Goal: Task Accomplishment & Management: Use online tool/utility

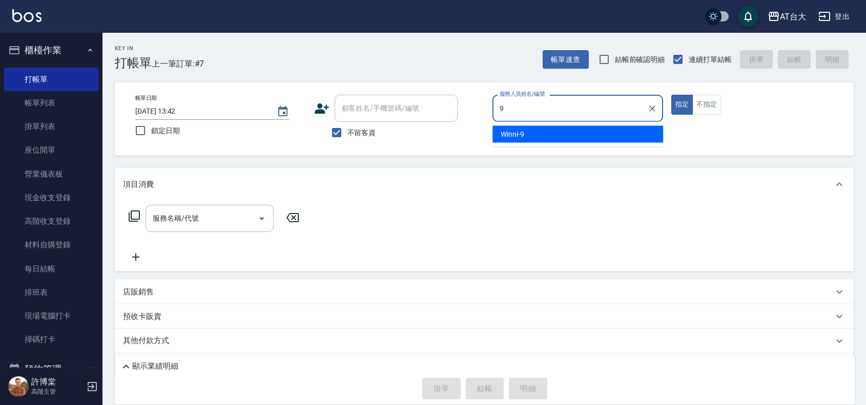
type input "9"
type button "true"
type input "Winni-9"
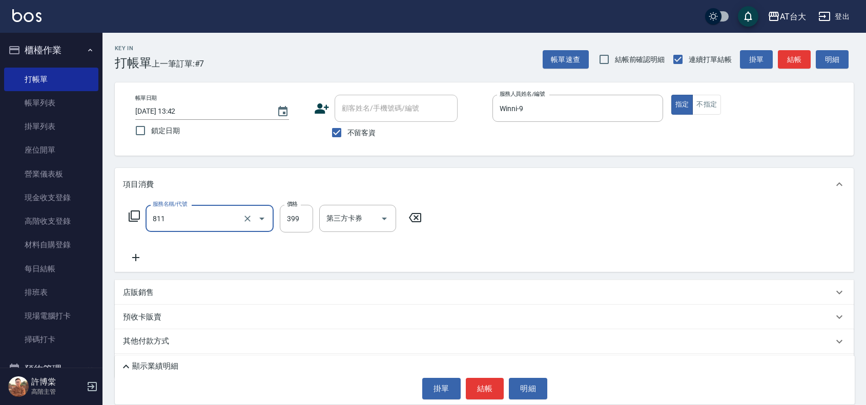
type input "洗+剪(811)"
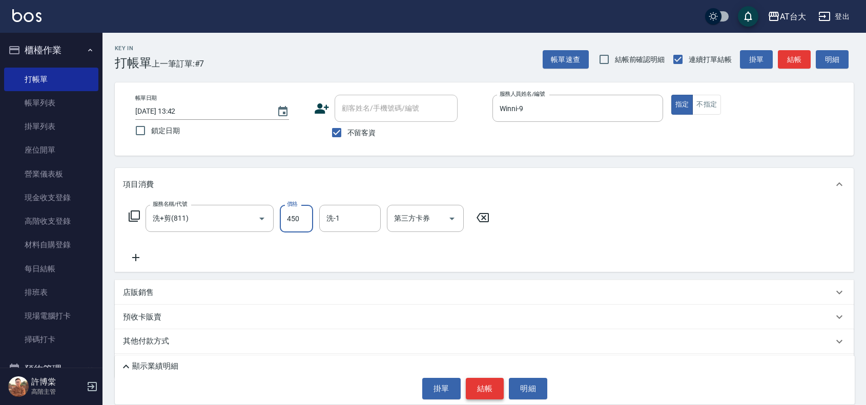
type input "450"
click at [481, 387] on button "結帳" at bounding box center [485, 389] width 38 height 22
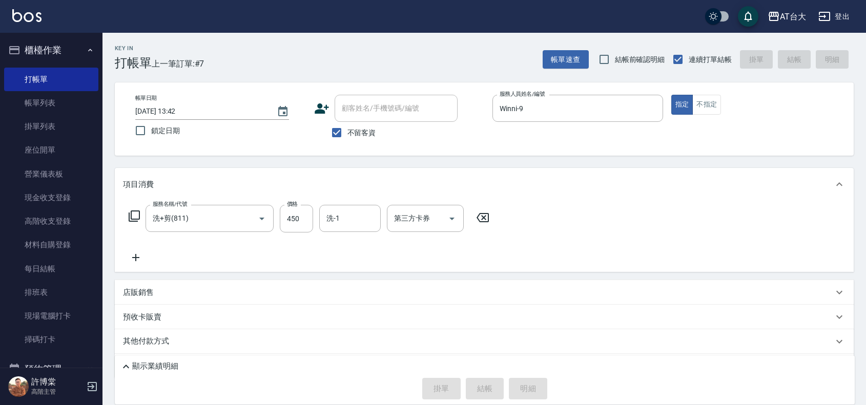
type input "[DATE] 14:40"
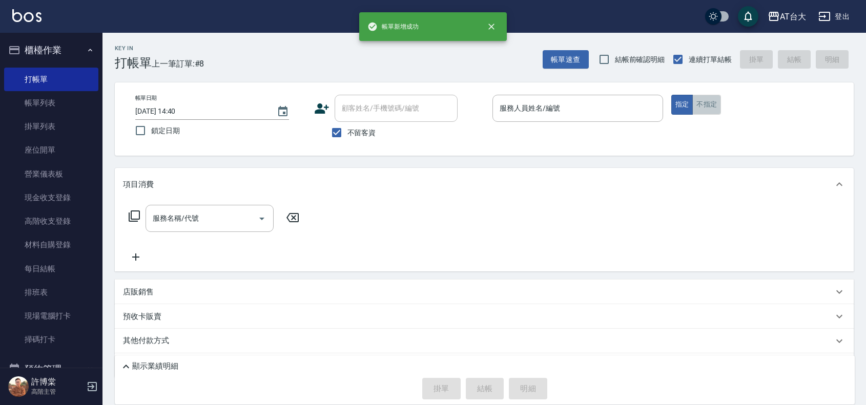
click at [718, 105] on button "不指定" at bounding box center [706, 105] width 29 height 20
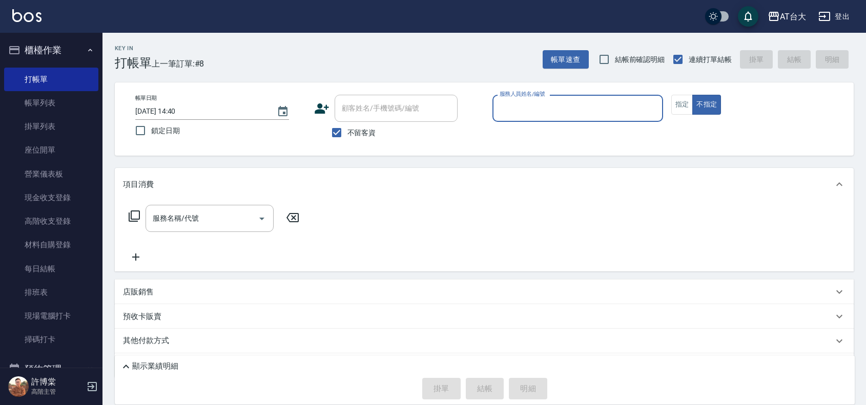
click at [534, 109] on input "服務人員姓名/編號" at bounding box center [577, 108] width 161 height 18
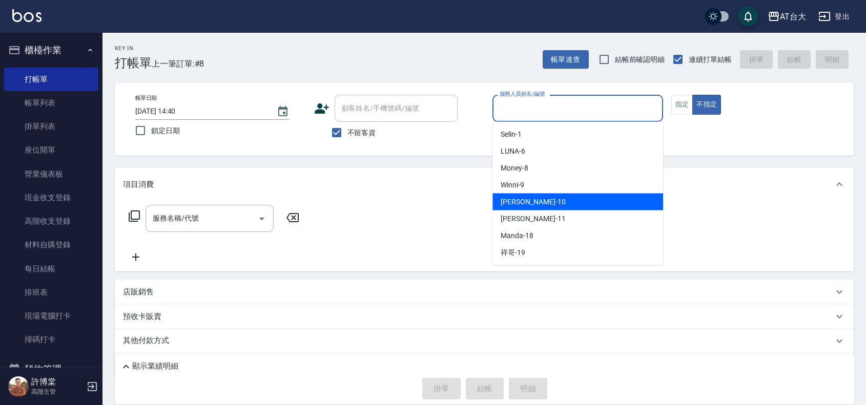
click at [511, 197] on span "JOJO -10" at bounding box center [533, 202] width 65 height 11
type input "JOJO-10"
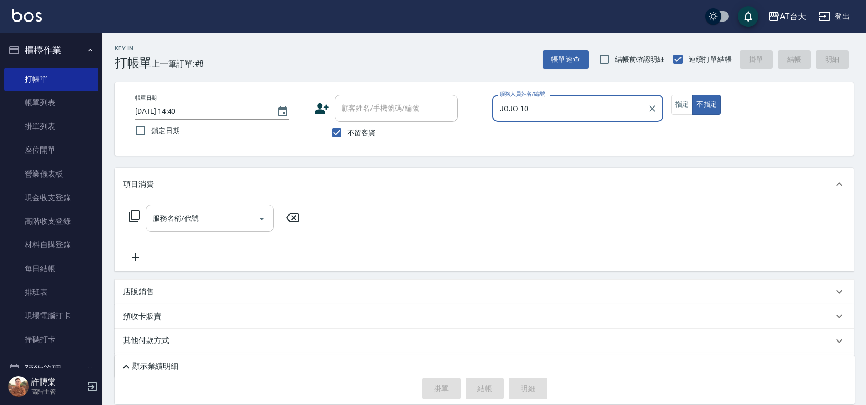
click at [222, 215] on input "服務名稱/代號" at bounding box center [201, 219] width 103 height 18
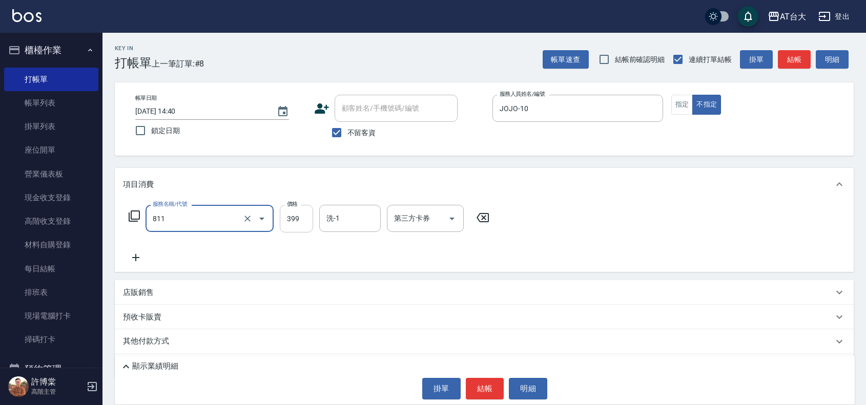
type input "洗+剪(811)"
click at [302, 228] on input "399" at bounding box center [296, 219] width 33 height 28
type input "450"
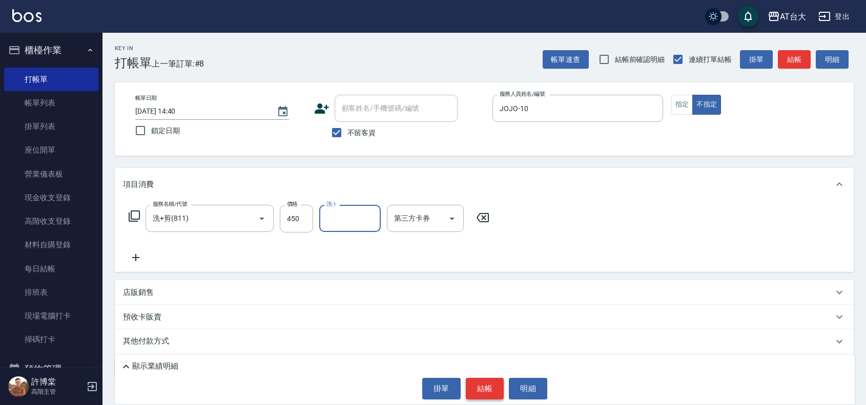
click at [471, 388] on button "結帳" at bounding box center [485, 389] width 38 height 22
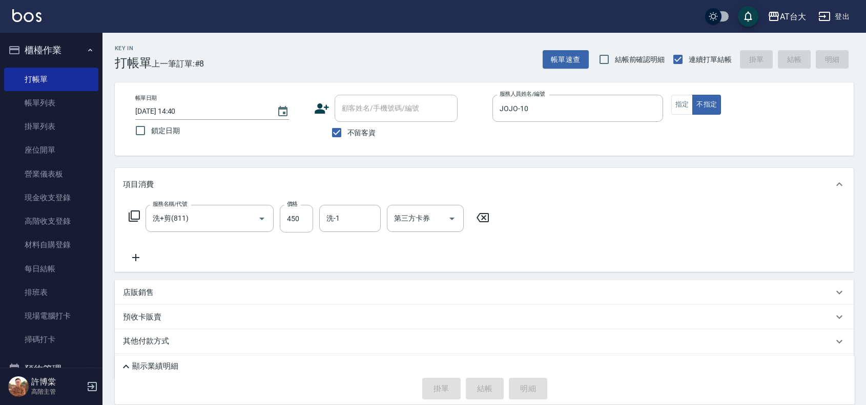
type input "[DATE] 14:44"
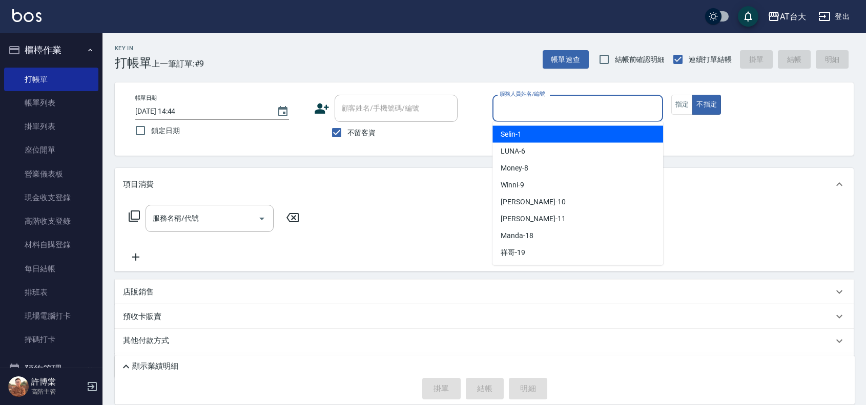
click at [593, 109] on input "服務人員姓名/編號" at bounding box center [577, 108] width 161 height 18
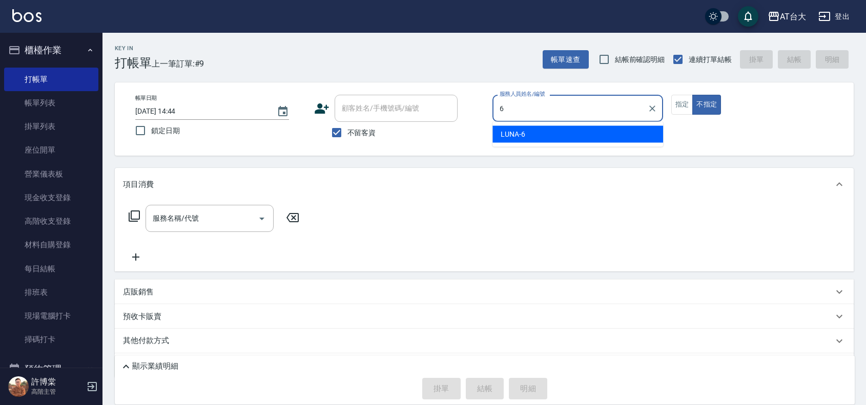
type input "LUNA-6"
type button "false"
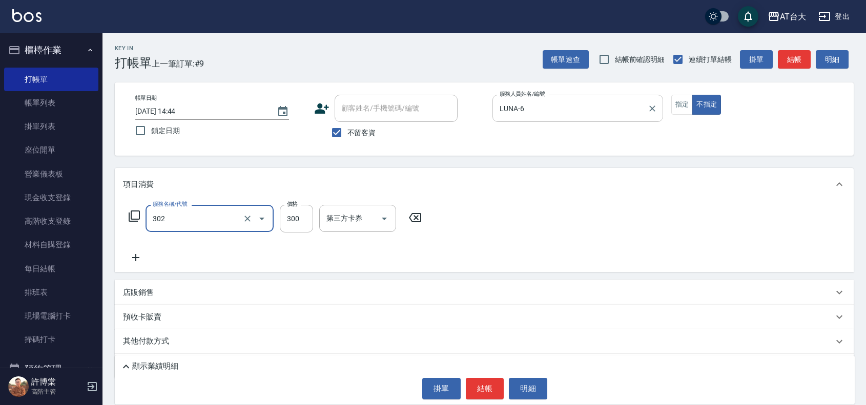
type input "剪髮(302)"
type input "450"
click at [485, 393] on button "結帳" at bounding box center [485, 389] width 38 height 22
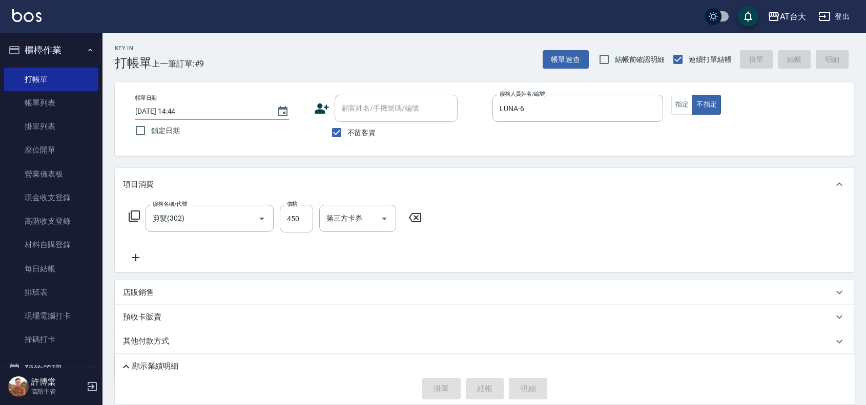
type input "[DATE] 14:51"
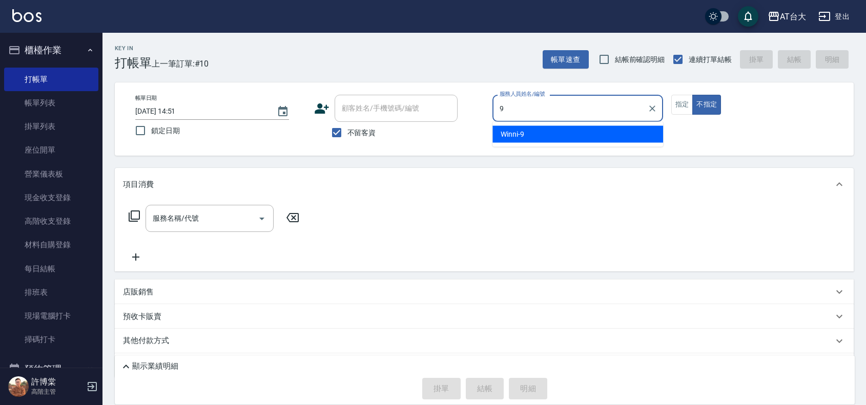
type input "Winni-9"
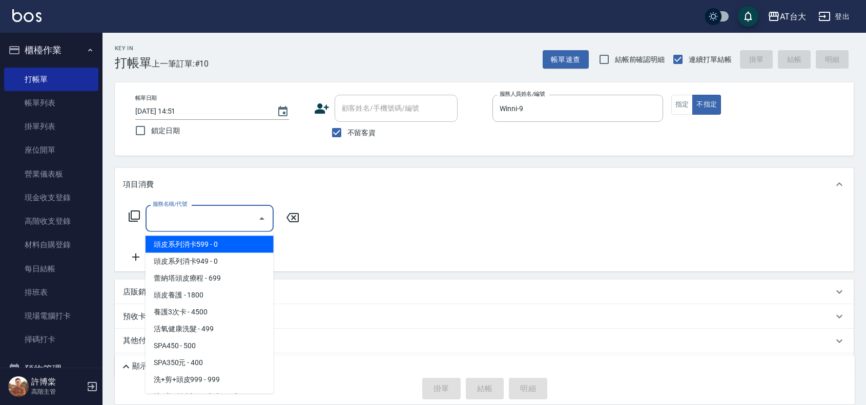
click at [232, 218] on input "服務名稱/代號" at bounding box center [201, 219] width 103 height 18
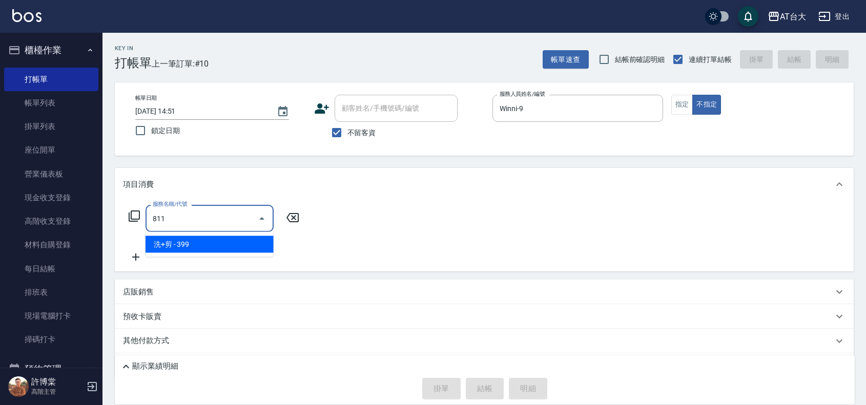
type input "洗+剪(811)"
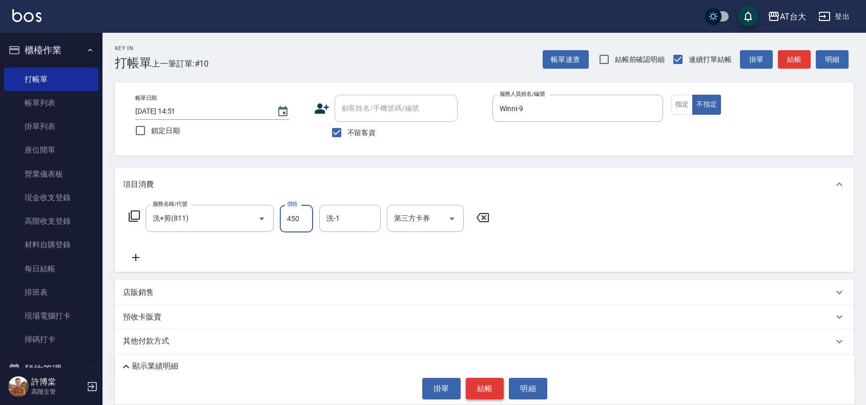
type input "450"
click at [496, 388] on button "結帳" at bounding box center [485, 389] width 38 height 22
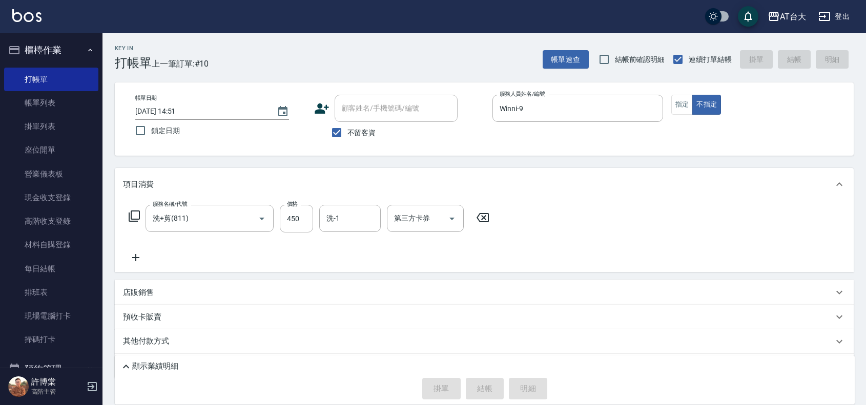
type input "[DATE] 15:05"
